Goal: Task Accomplishment & Management: Manage account settings

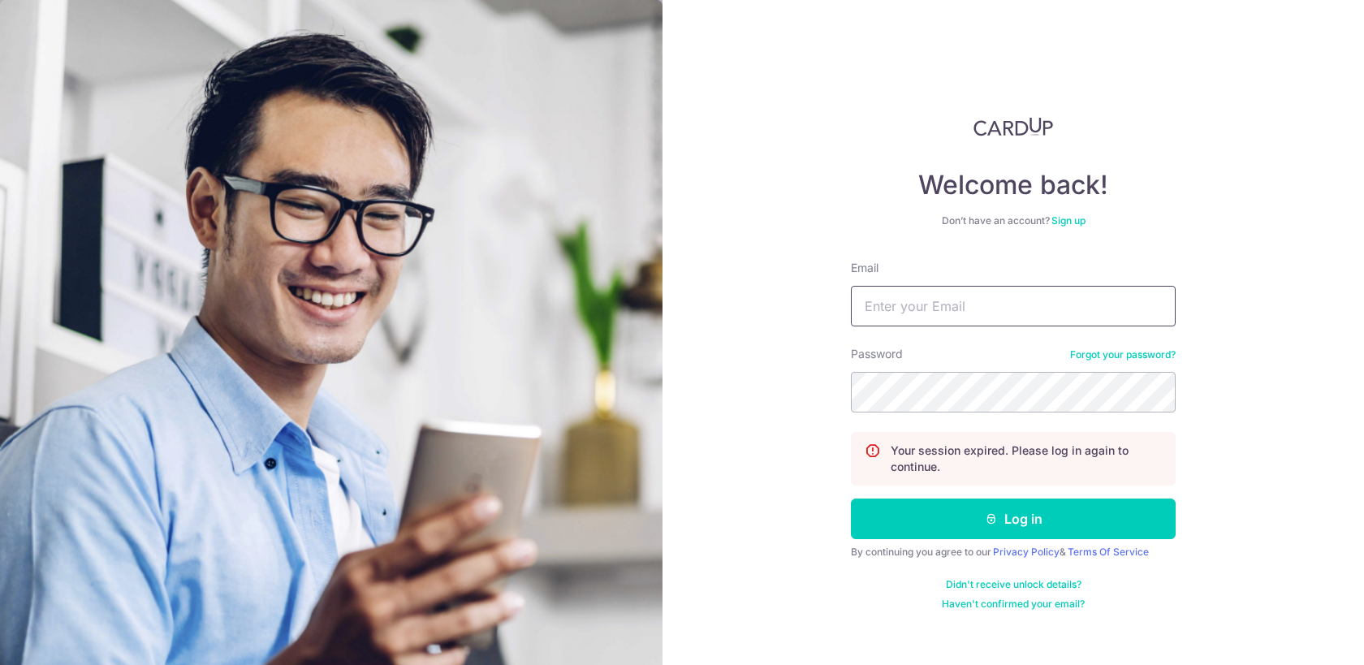
click at [958, 296] on input "Email" at bounding box center [1013, 306] width 325 height 41
type input "[EMAIL_ADDRESS][DOMAIN_NAME]"
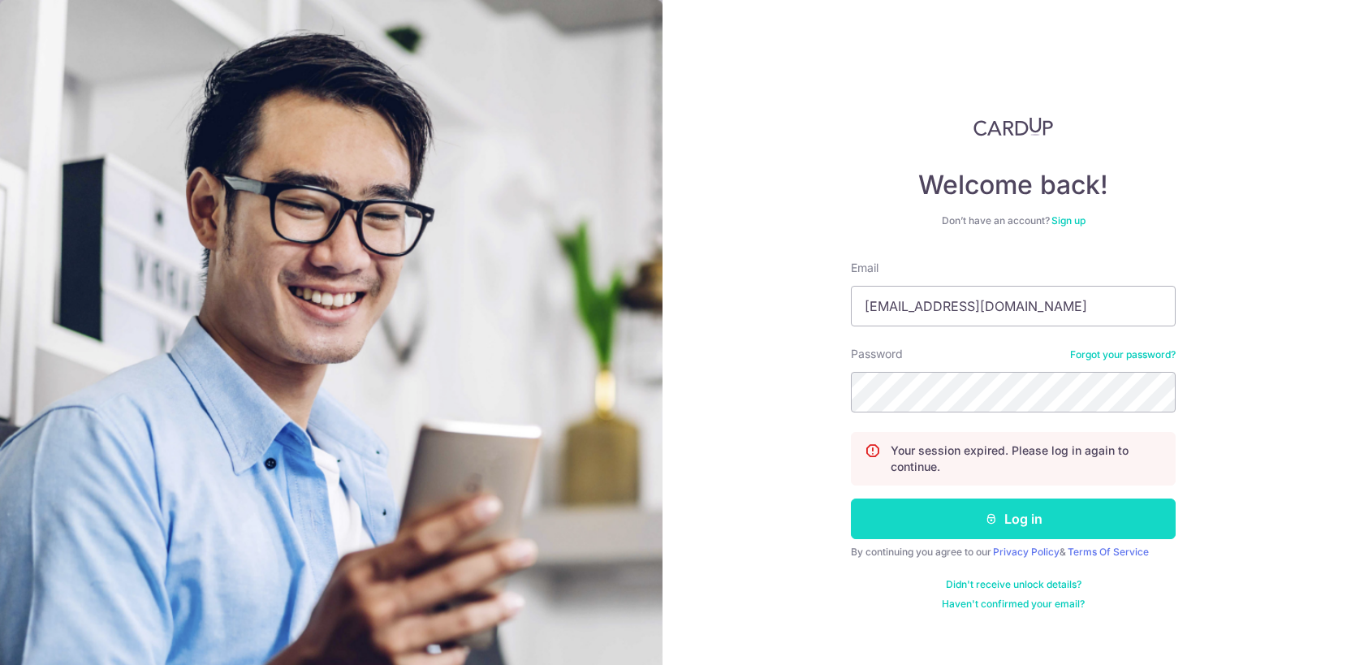
click at [1022, 525] on button "Log in" at bounding box center [1013, 518] width 325 height 41
